Goal: Check status: Check status

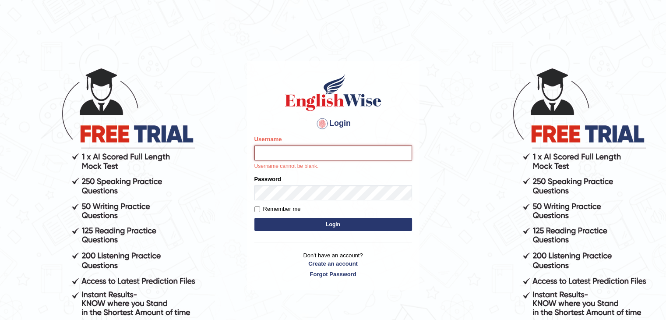
click at [305, 149] on input "Username" at bounding box center [334, 152] width 158 height 15
type input "NandhuIsha"
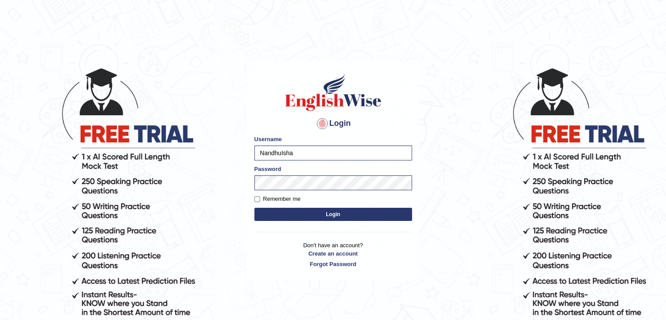
click at [328, 216] on button "Login" at bounding box center [334, 214] width 158 height 13
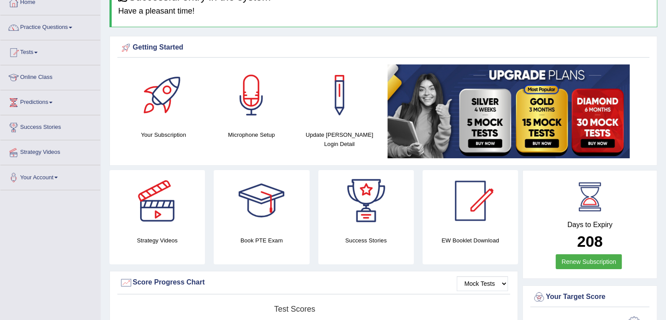
scroll to position [39, 0]
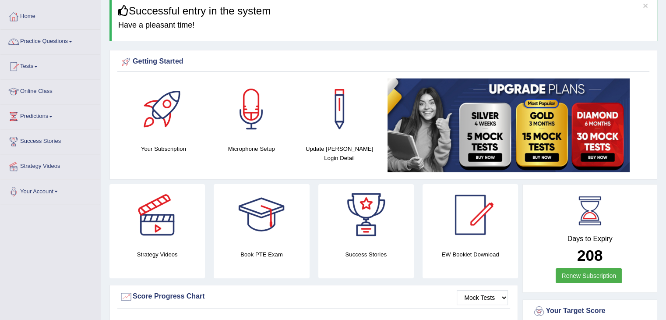
click at [35, 64] on link "Tests" at bounding box center [50, 65] width 100 height 22
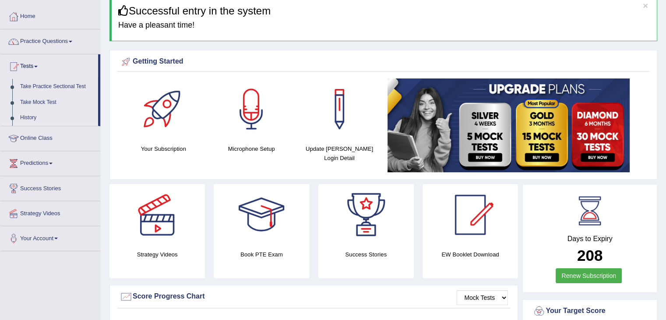
click at [34, 117] on link "History" at bounding box center [57, 118] width 82 height 16
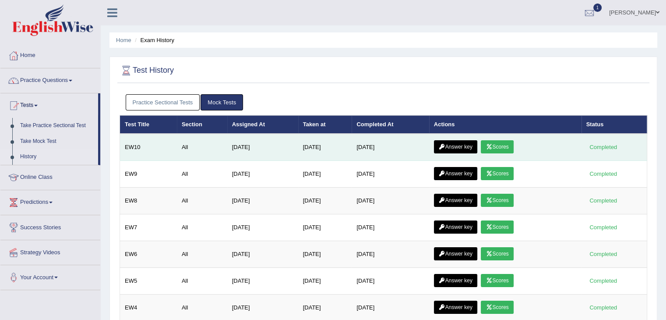
click at [502, 146] on link "Scores" at bounding box center [497, 146] width 32 height 13
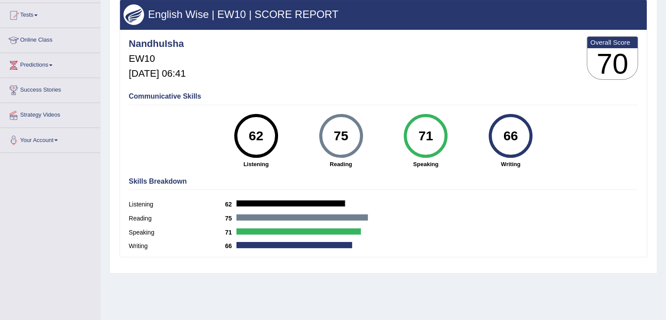
scroll to position [88, 0]
